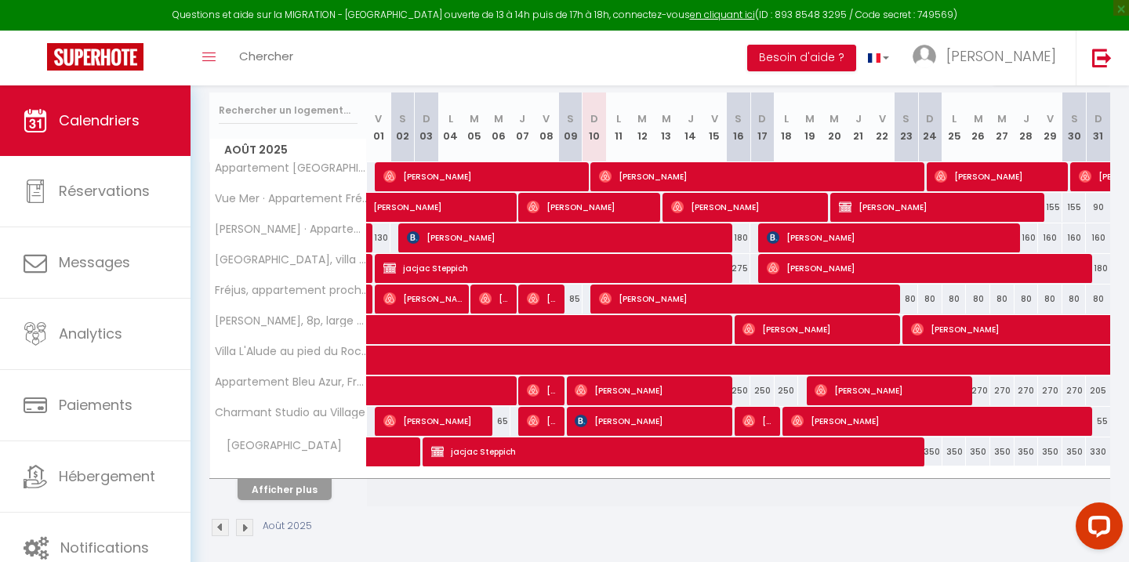
scroll to position [271, 0]
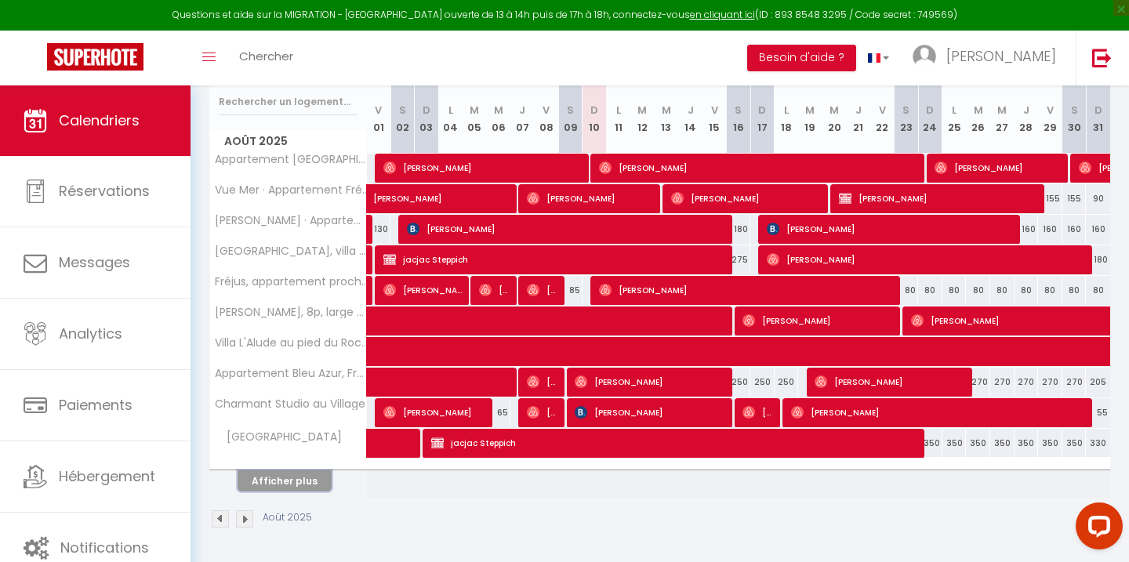
click at [291, 473] on button "Afficher plus" at bounding box center [285, 481] width 94 height 21
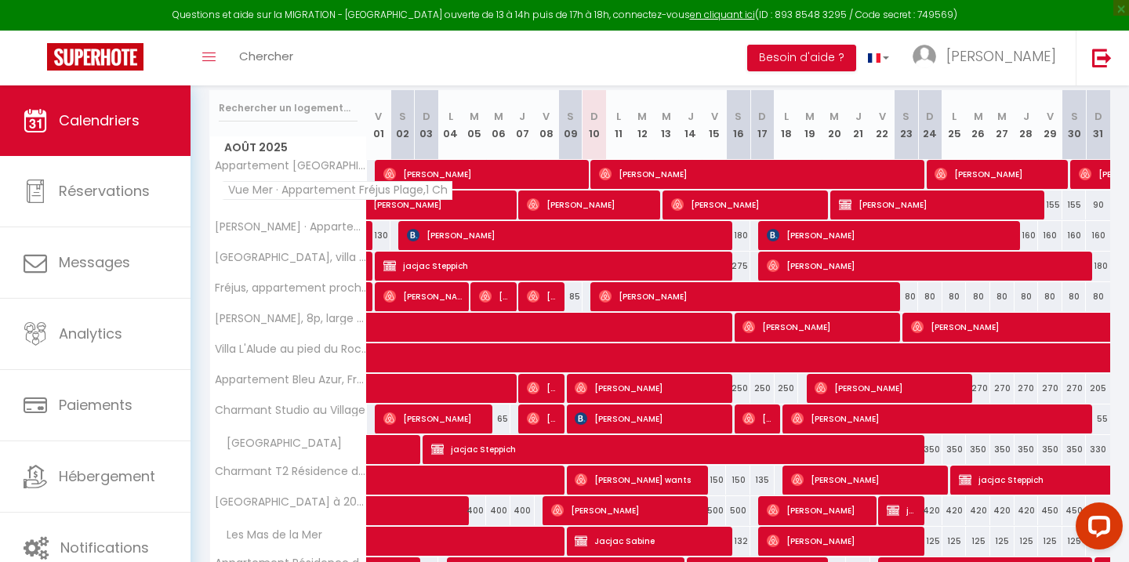
scroll to position [261, 0]
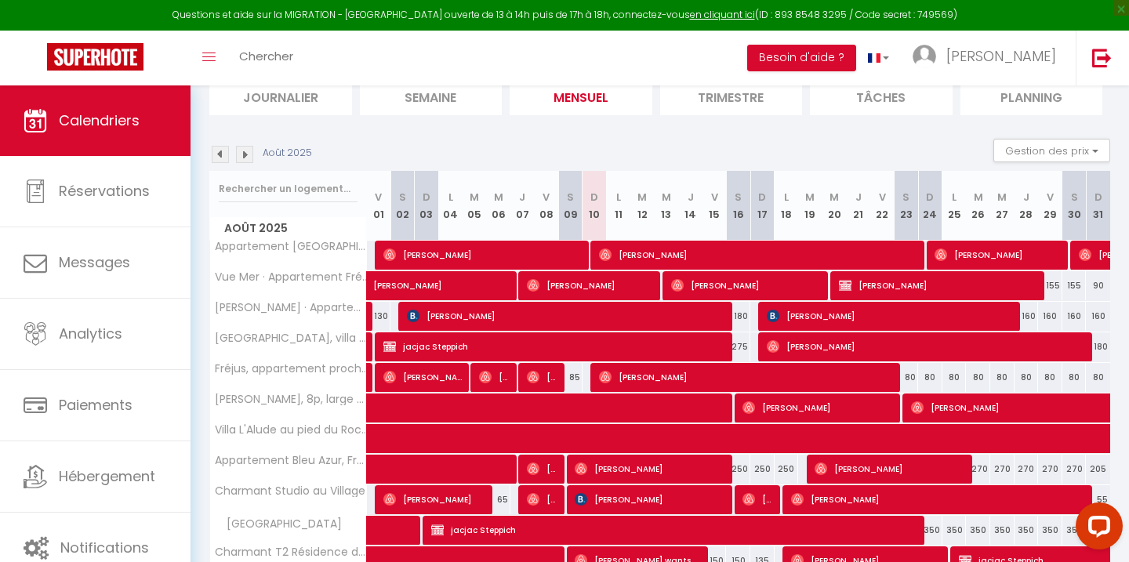
click at [220, 156] on img at bounding box center [220, 154] width 17 height 17
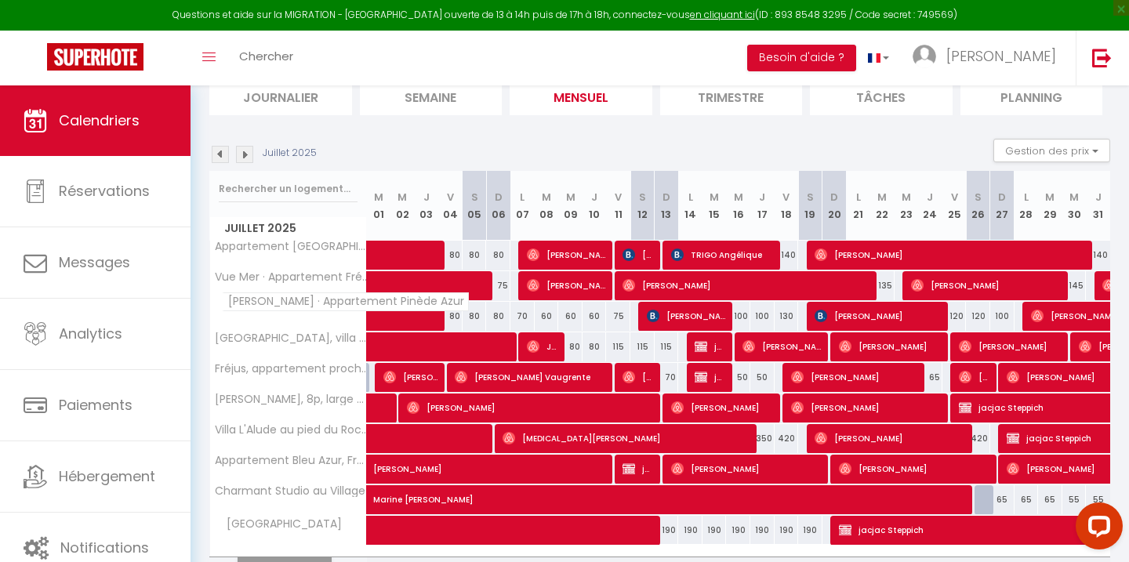
scroll to position [222, 0]
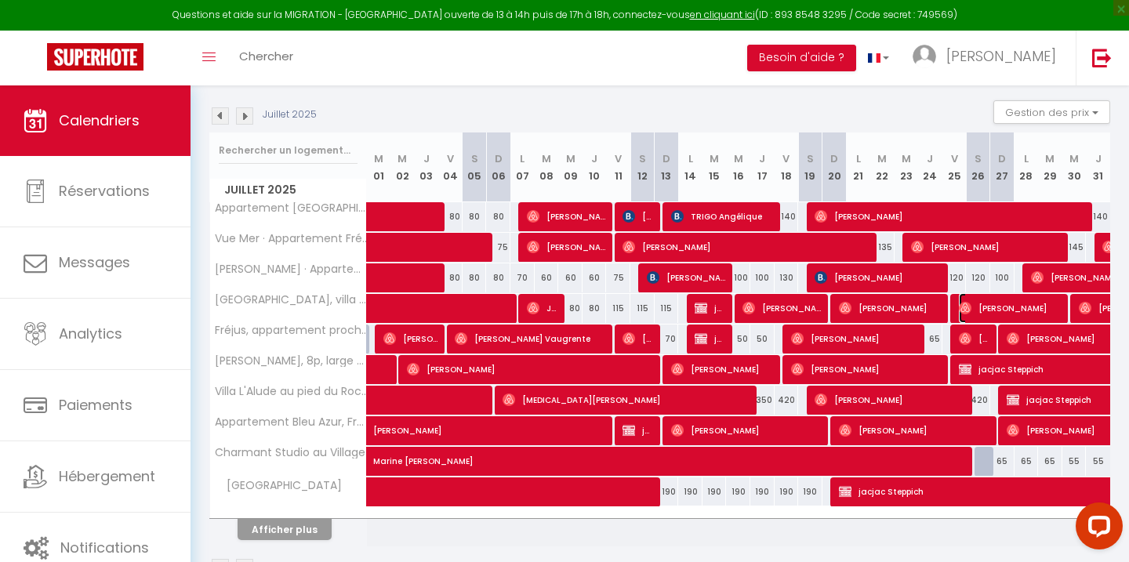
click at [997, 308] on span "[PERSON_NAME]" at bounding box center [1011, 308] width 105 height 30
select select "OK"
select select "0"
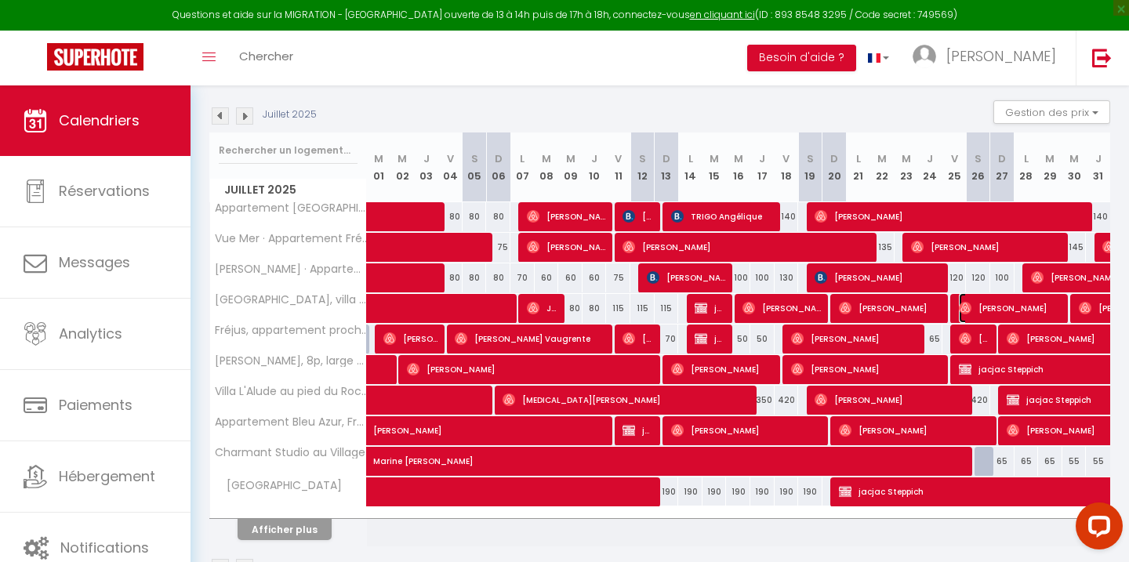
select select "1"
select select
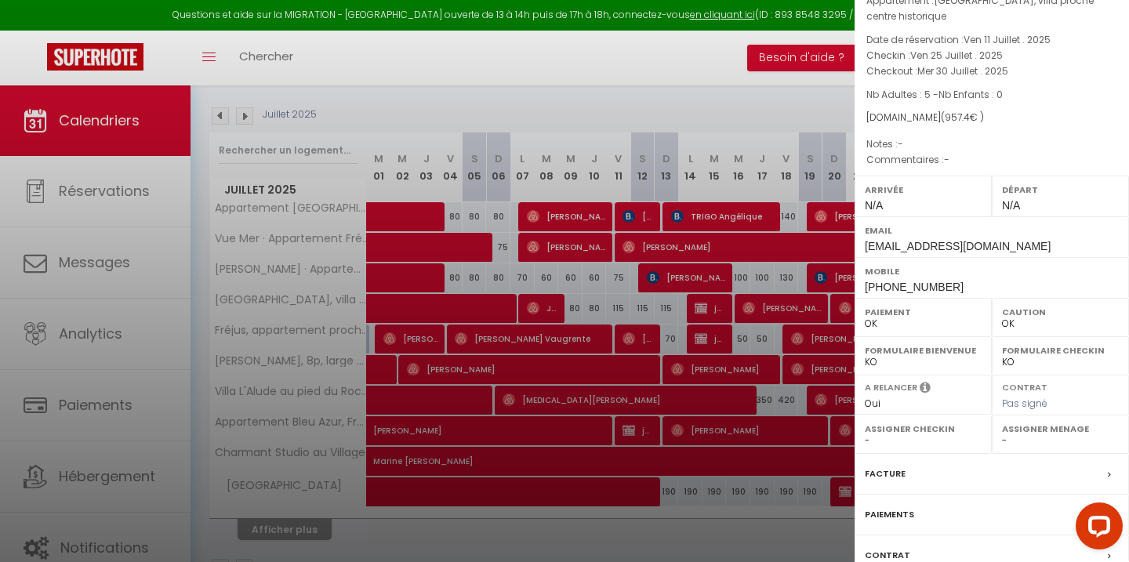
scroll to position [169, 0]
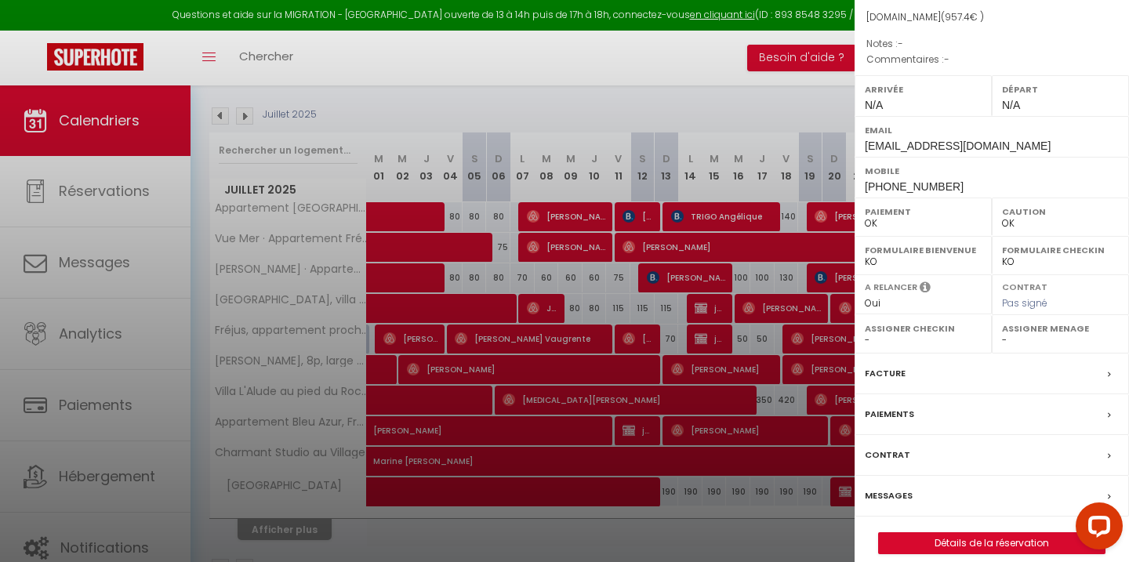
click at [894, 488] on label "Messages" at bounding box center [889, 496] width 48 height 16
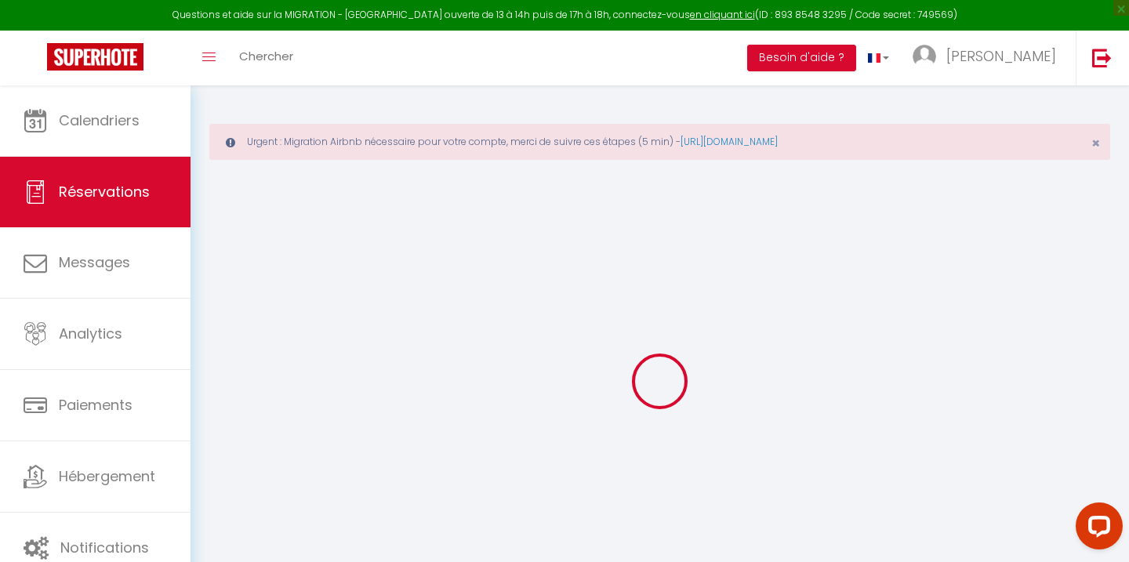
select select
checkbox input "false"
select select
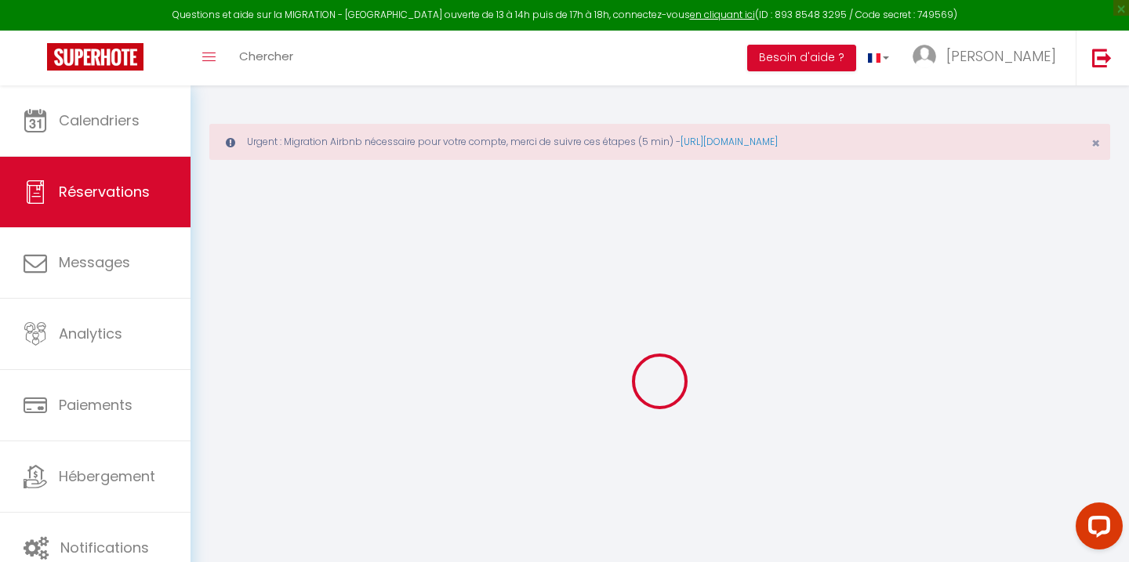
select select
checkbox input "false"
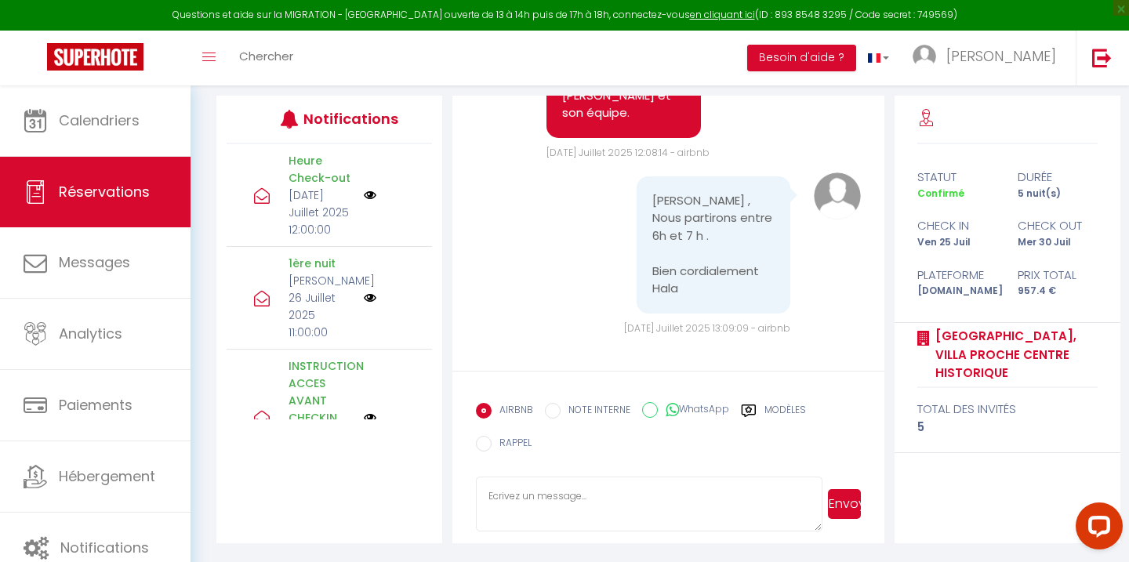
scroll to position [25, 0]
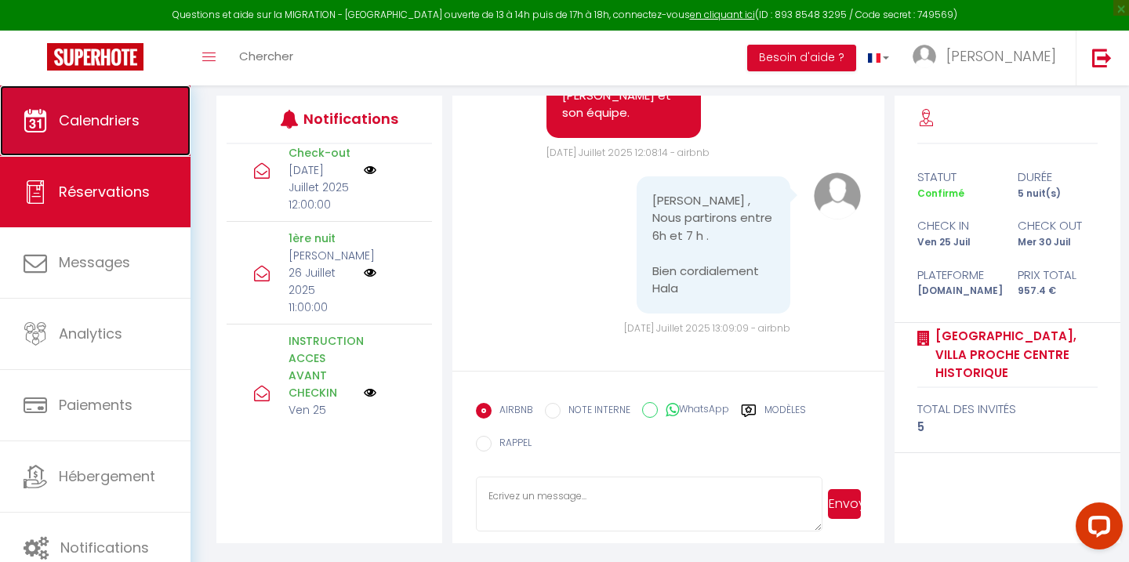
click at [125, 130] on link "Calendriers" at bounding box center [95, 120] width 191 height 71
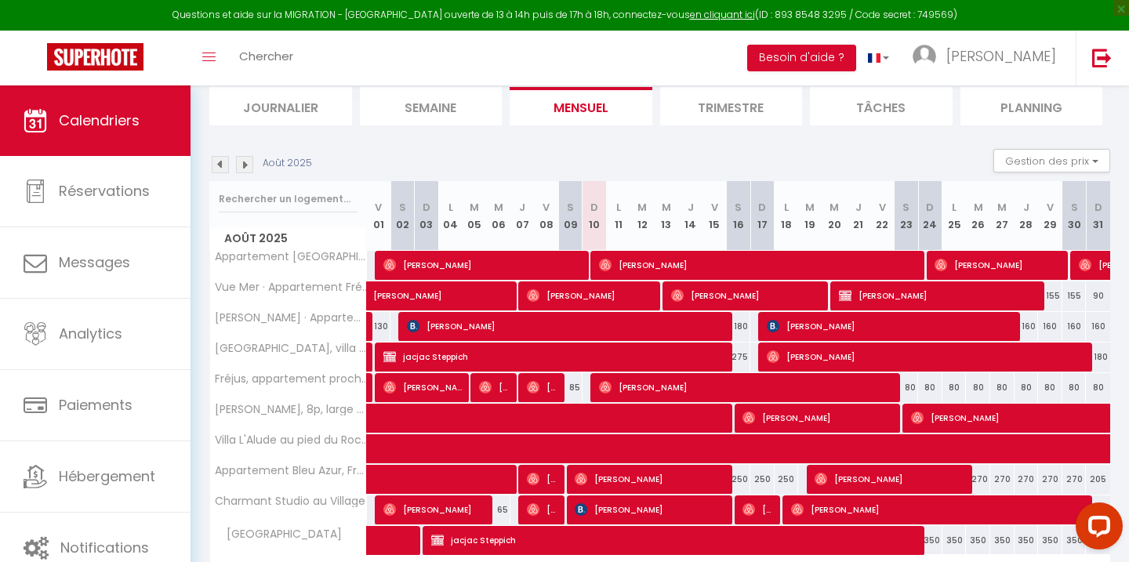
scroll to position [204, 0]
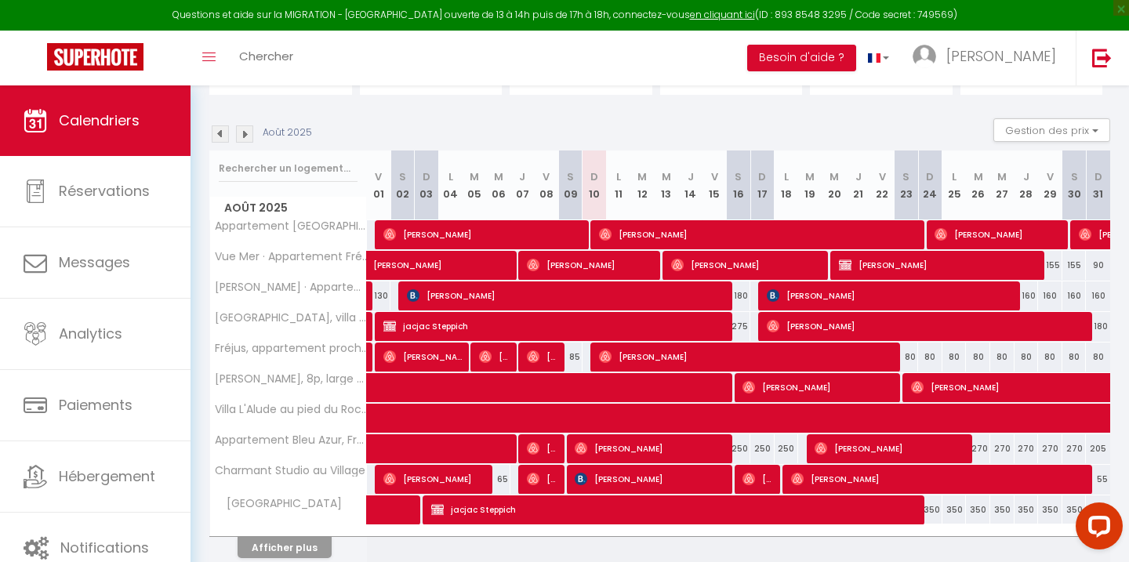
click at [220, 137] on img at bounding box center [220, 133] width 17 height 17
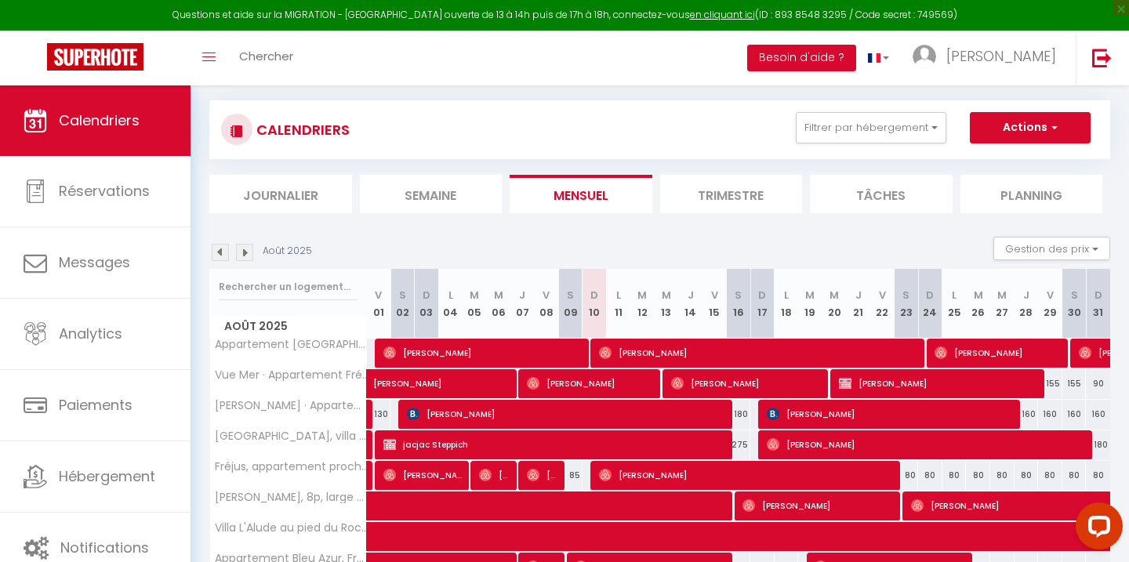
select select
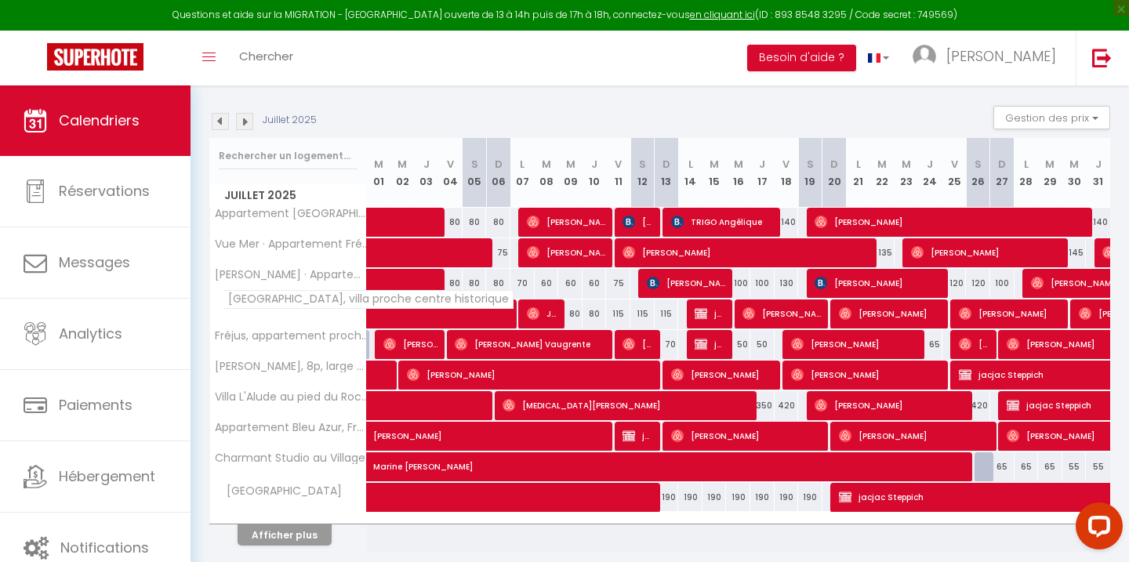
scroll to position [220, 0]
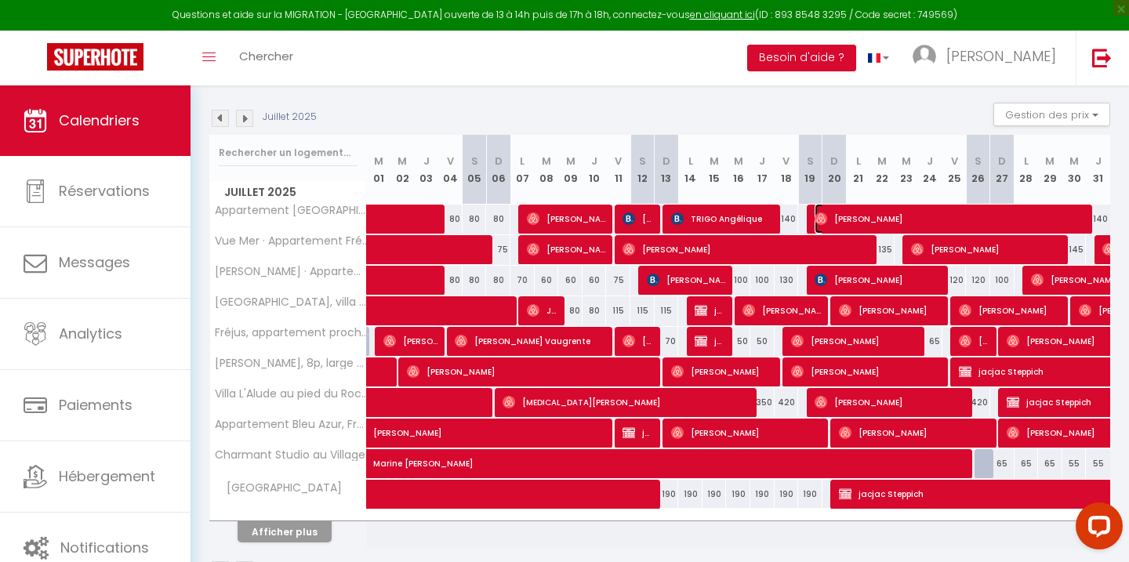
click at [838, 214] on span "[PERSON_NAME]" at bounding box center [952, 219] width 275 height 30
select select "OK"
select select "0"
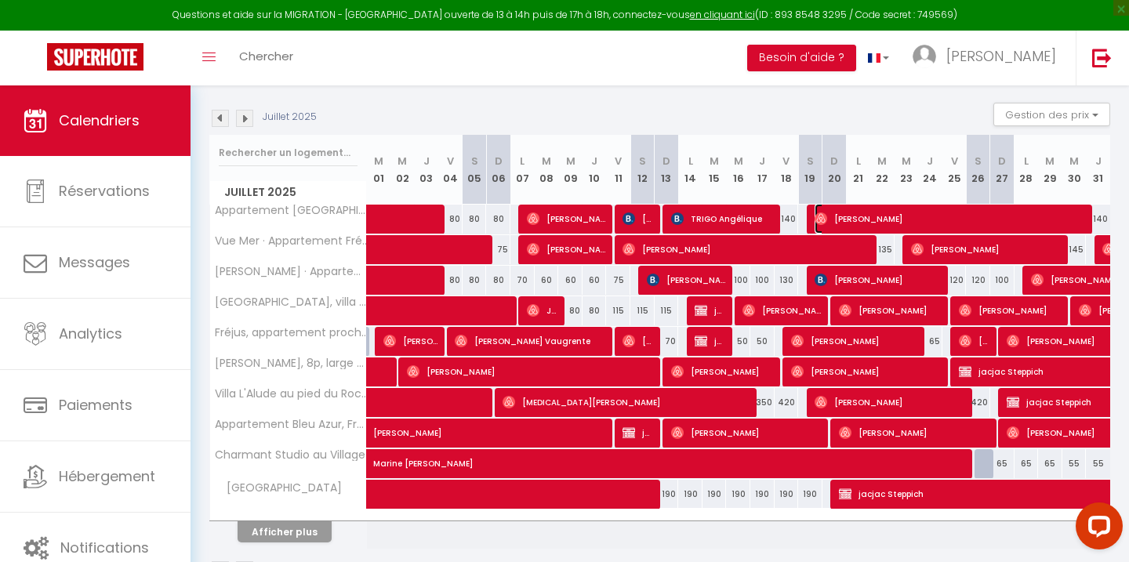
select select "1"
select select
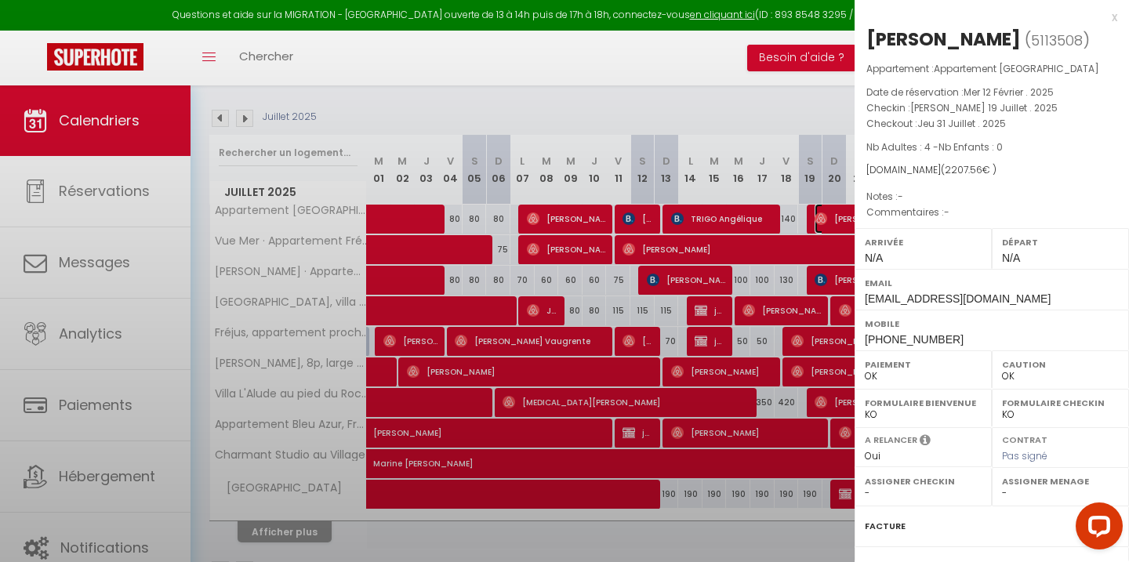
select select "30713"
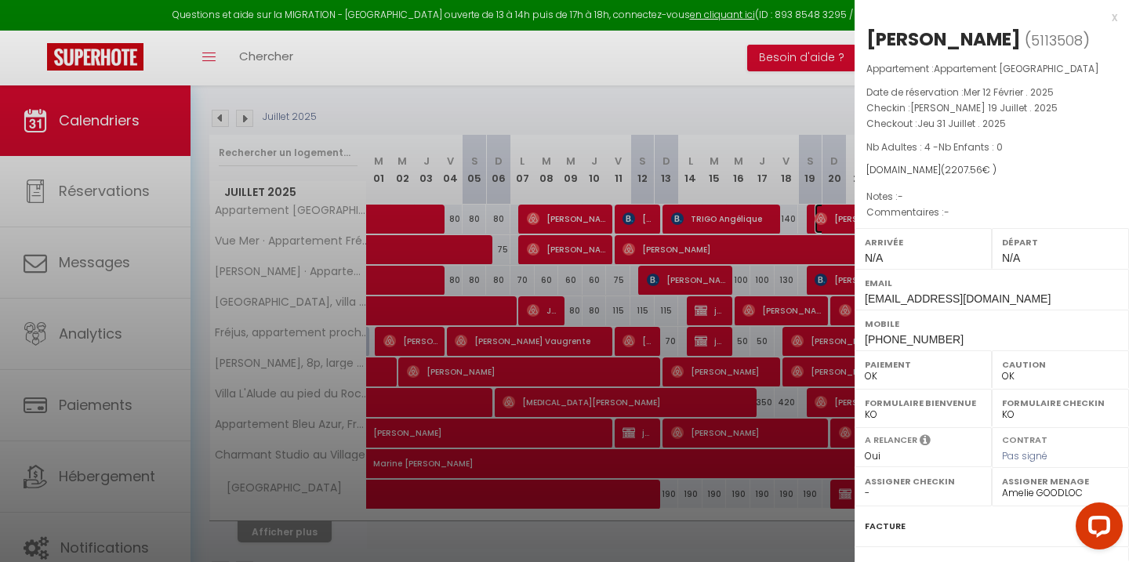
scroll to position [169, 0]
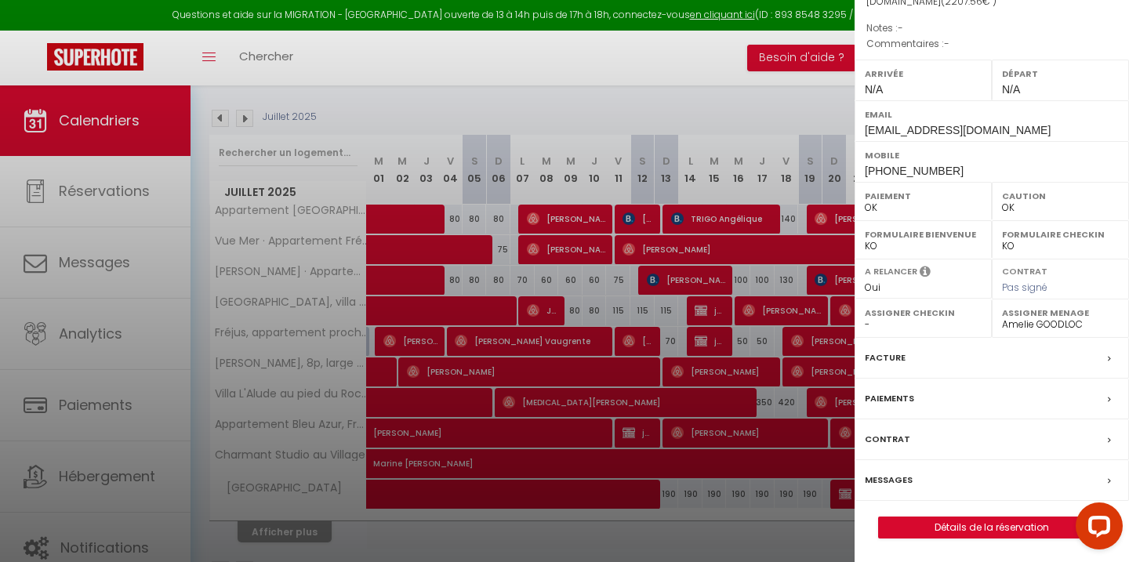
click at [890, 483] on label "Messages" at bounding box center [889, 480] width 48 height 16
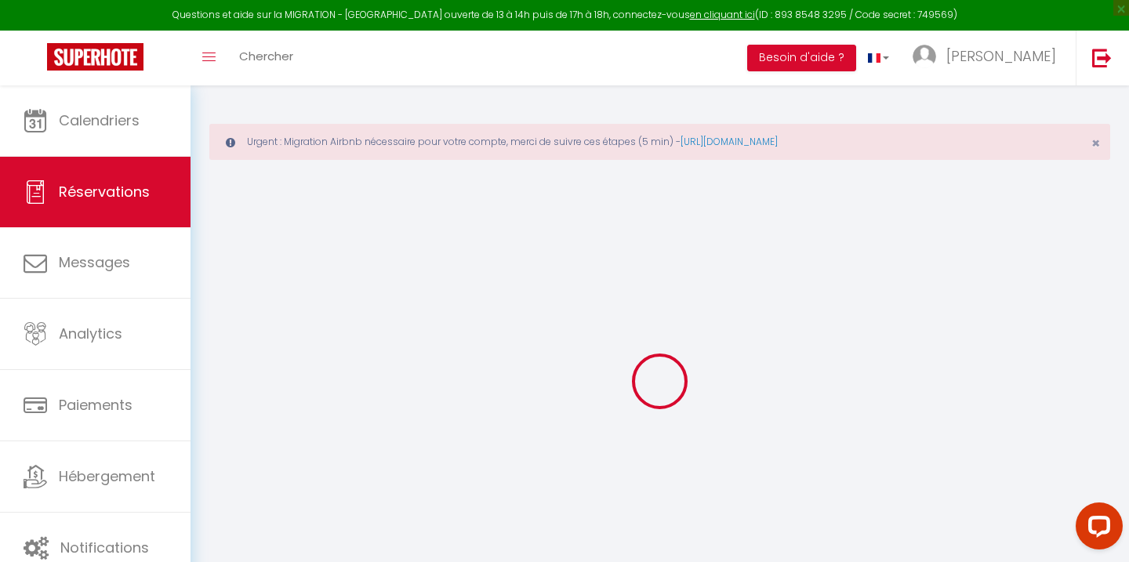
select select
checkbox input "false"
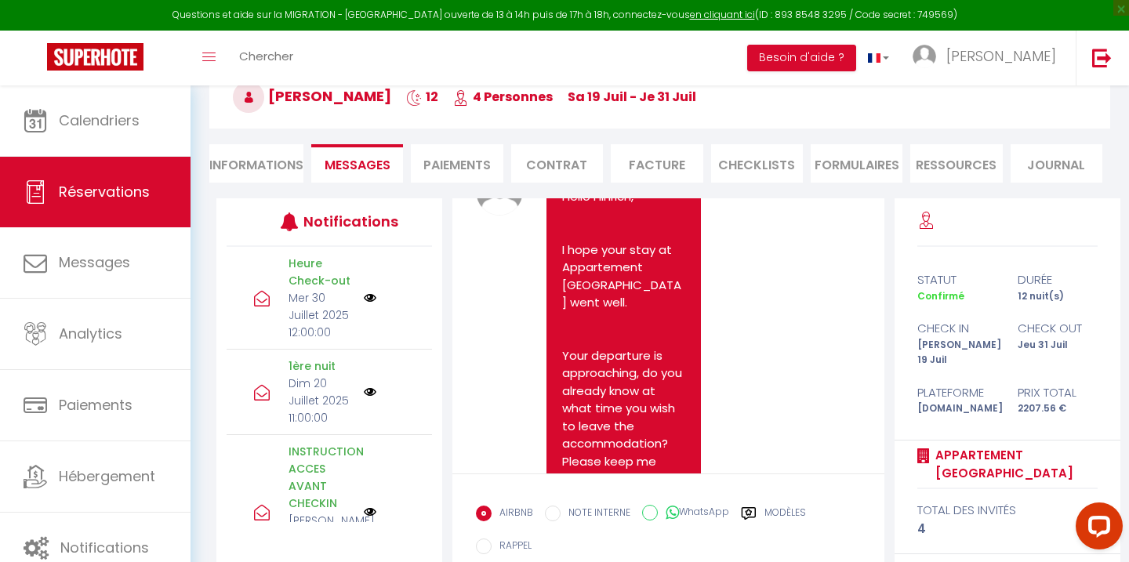
scroll to position [4963, 0]
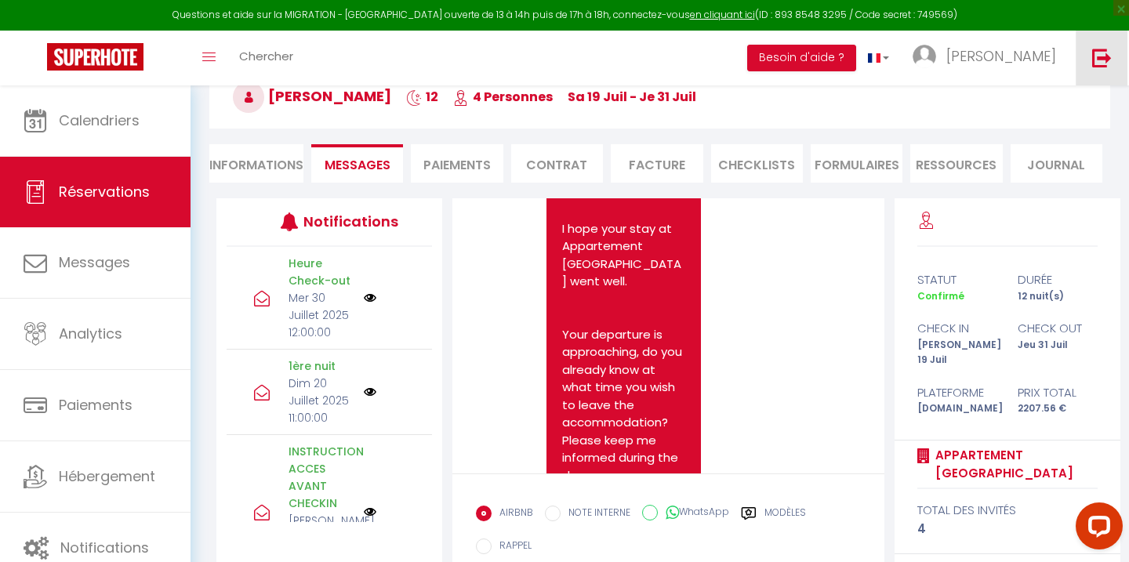
click at [1100, 56] on img at bounding box center [1103, 58] width 20 height 20
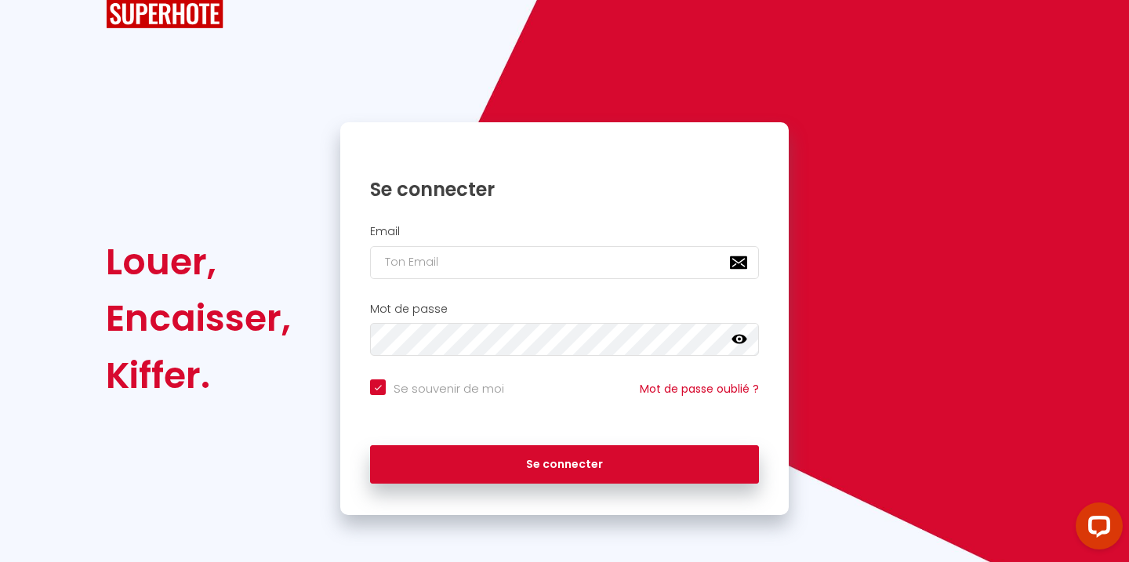
checkbox input "true"
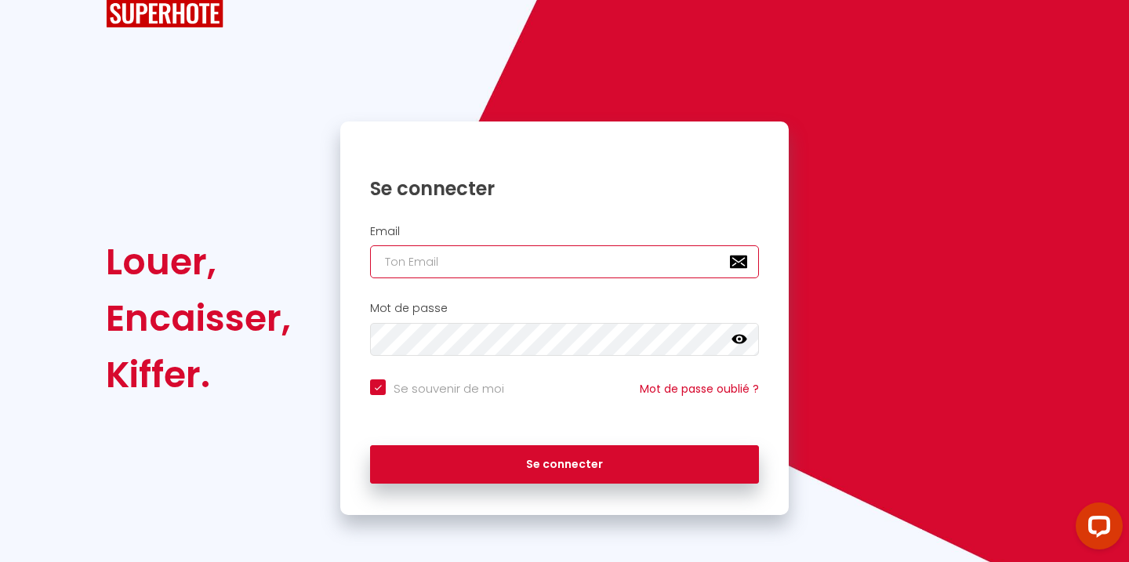
type input "[EMAIL_ADDRESS][DOMAIN_NAME]"
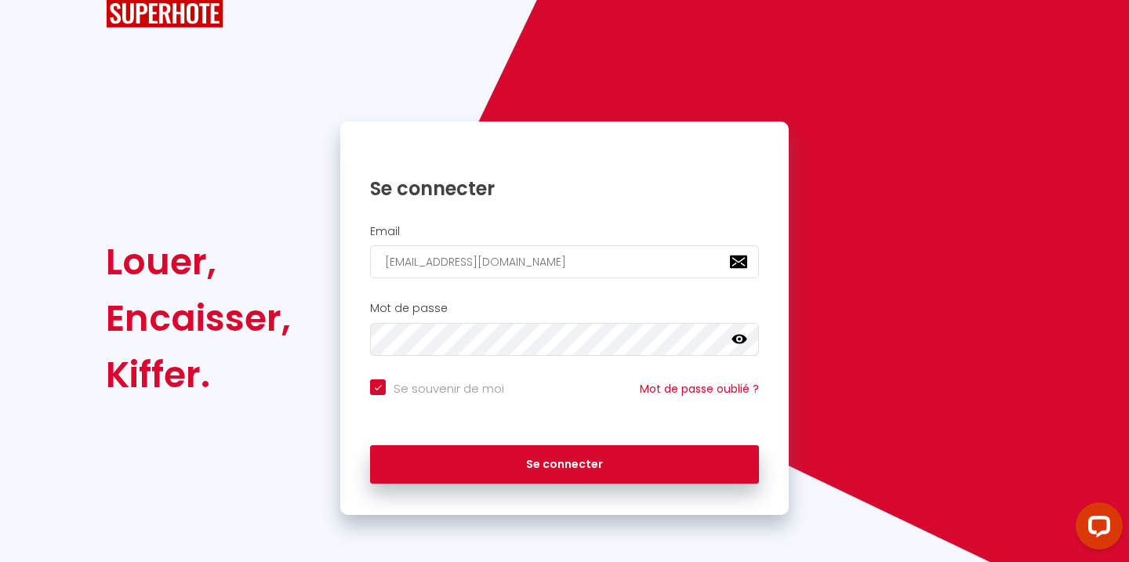
checkbox input "true"
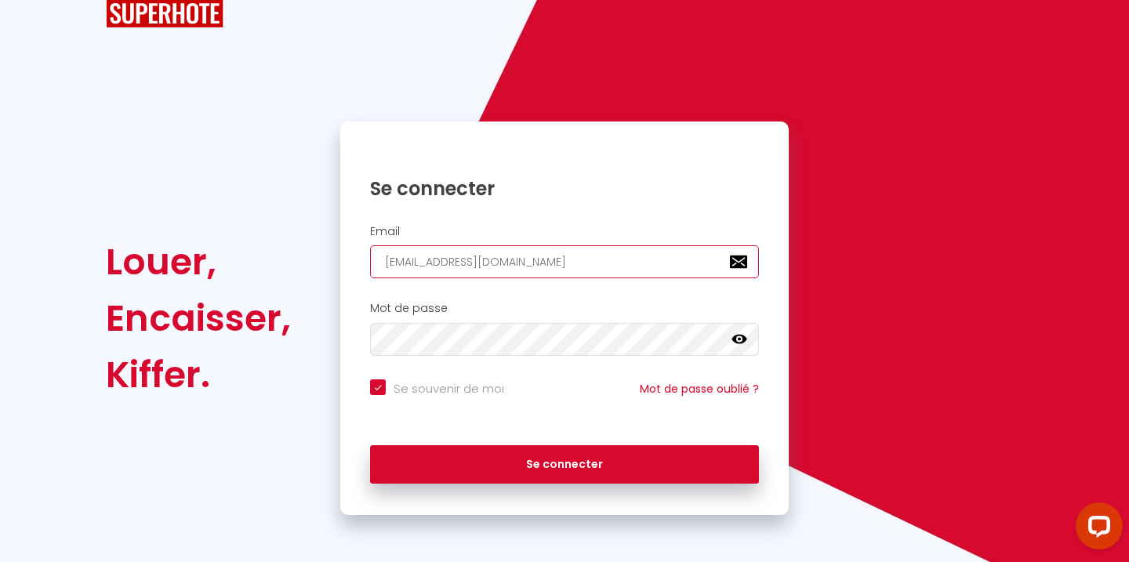
click at [518, 264] on input "[EMAIL_ADDRESS][DOMAIN_NAME]" at bounding box center [564, 262] width 389 height 33
type input "r"
checkbox input "true"
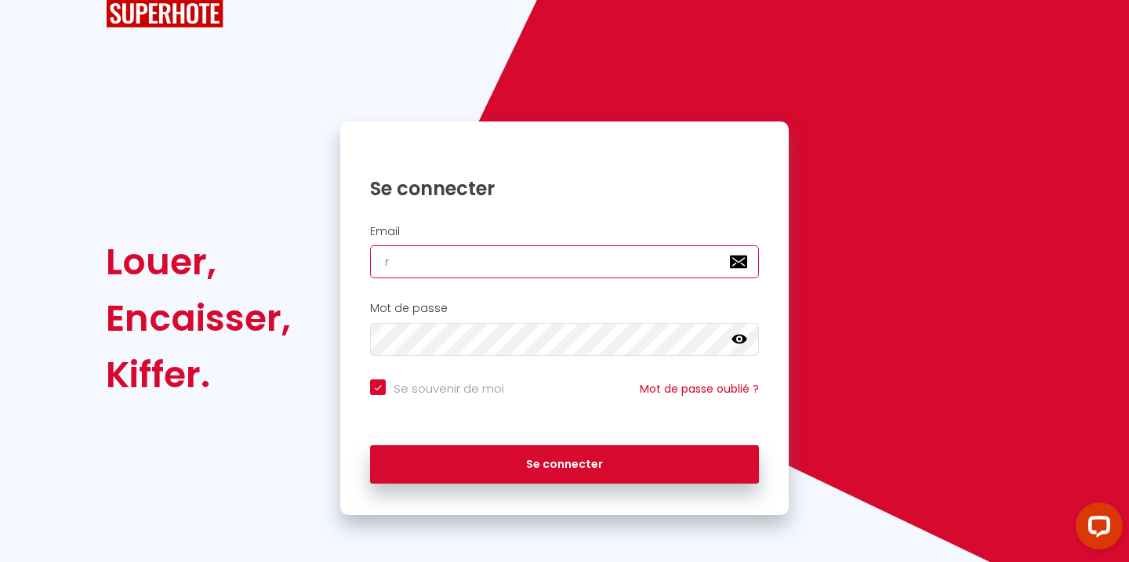
type input "[PERSON_NAME][EMAIL_ADDRESS][DOMAIN_NAME]"
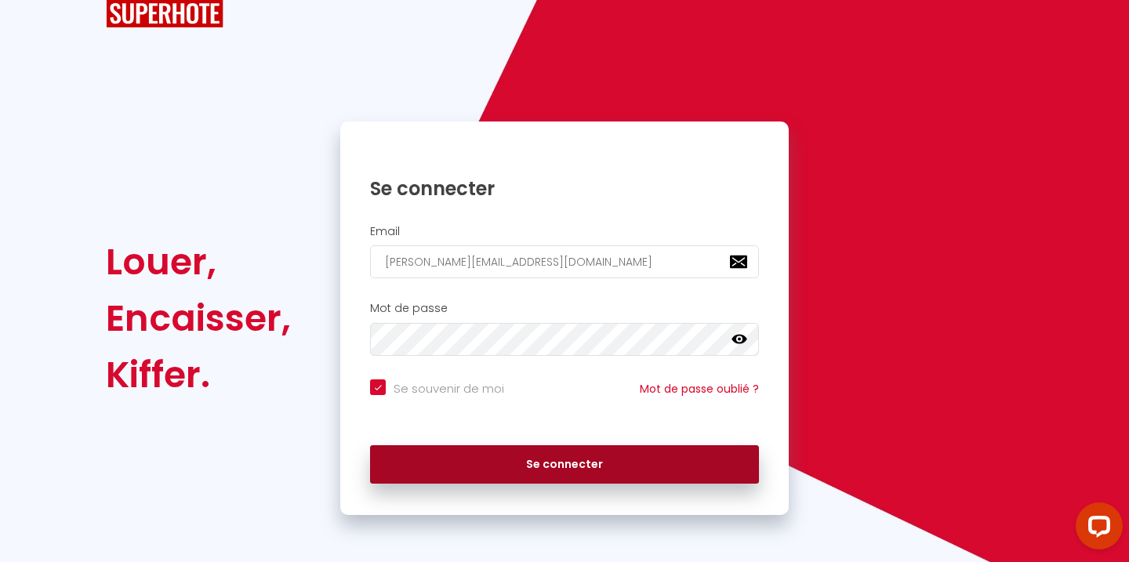
click at [540, 464] on button "Se connecter" at bounding box center [564, 465] width 389 height 39
checkbox input "true"
